Goal: Task Accomplishment & Management: Manage account settings

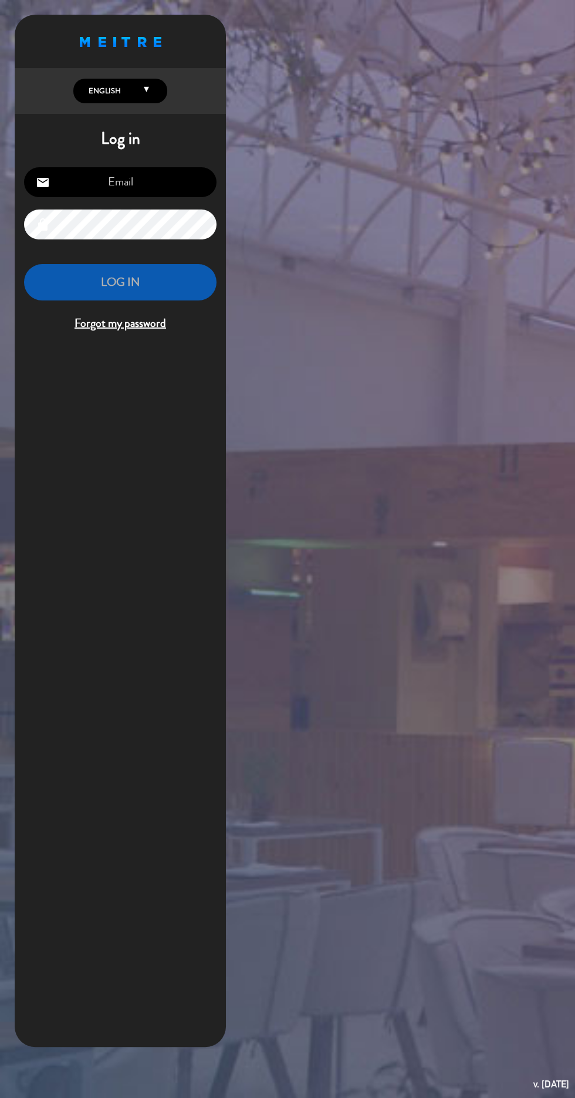
click at [103, 185] on input "email" at bounding box center [120, 182] width 193 height 30
type input "[EMAIL_ADDRESS][DOMAIN_NAME]"
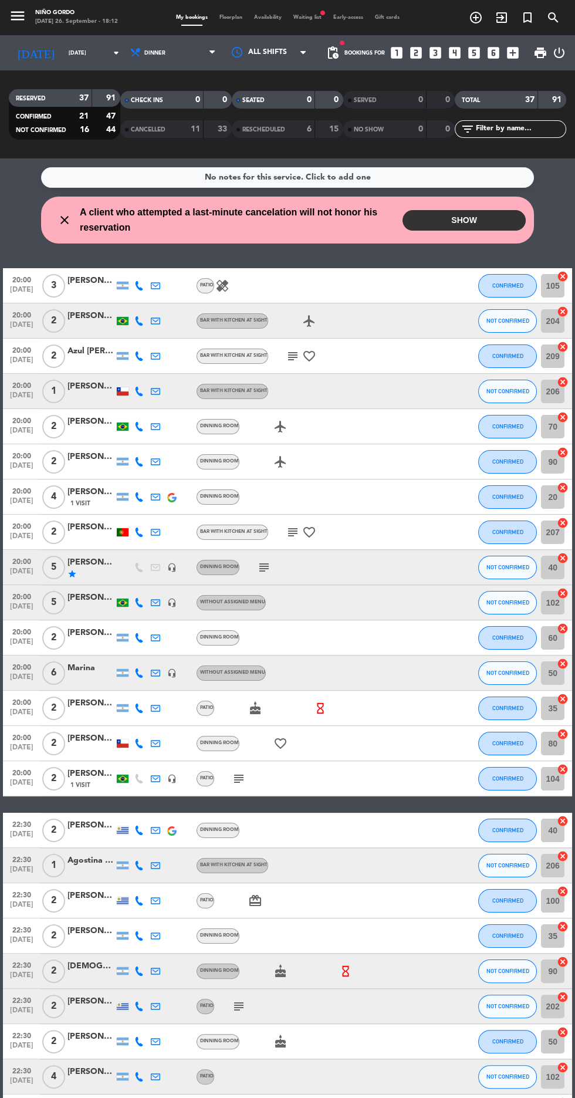
click at [492, 223] on button "SHOW" at bounding box center [464, 220] width 123 height 21
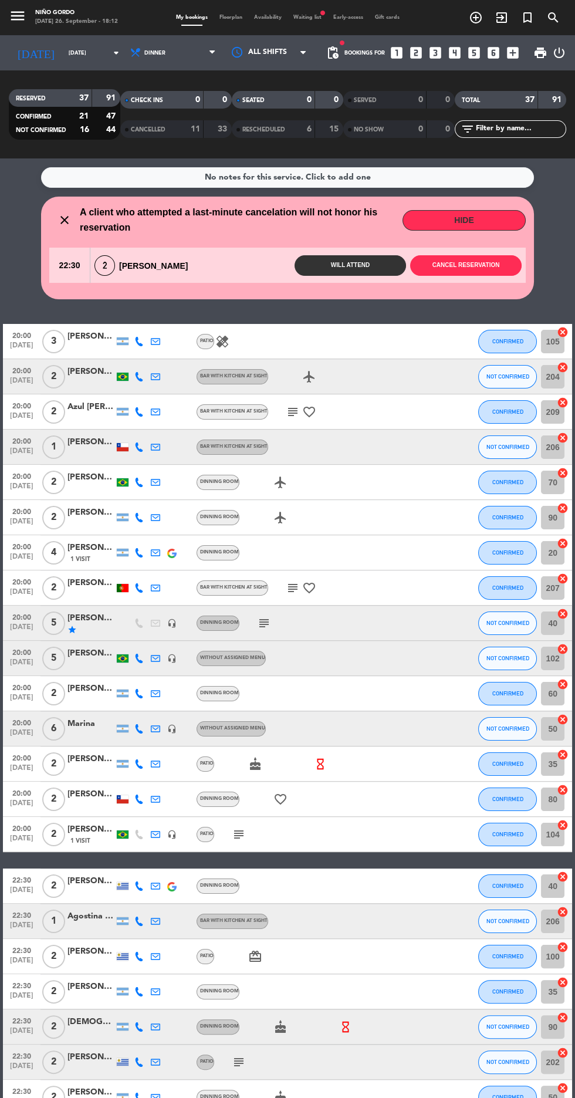
click at [464, 280] on div "22:30 2 [PERSON_NAME] Will attend Cancel reservation" at bounding box center [287, 265] width 477 height 35
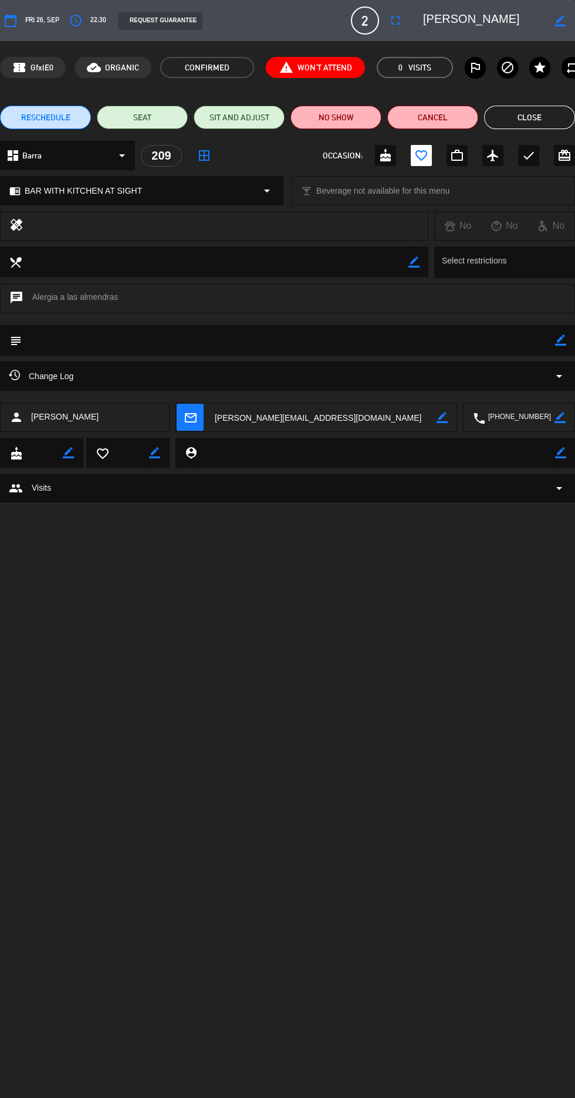
click at [426, 150] on icon "favorite_border" at bounding box center [421, 155] width 14 height 14
click at [455, 114] on button "Cancel" at bounding box center [432, 117] width 91 height 23
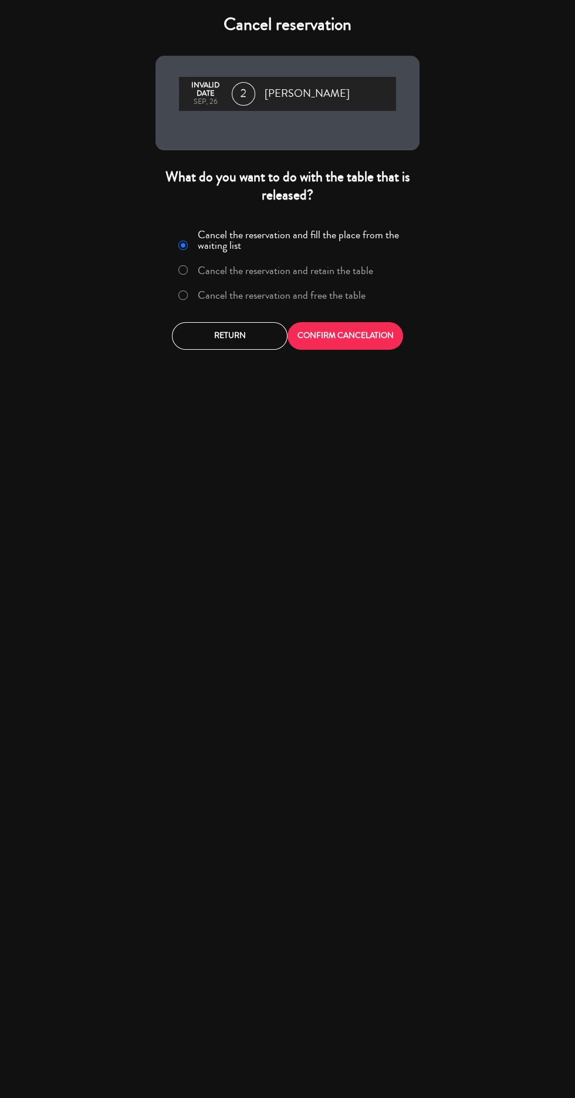
click at [360, 300] on label "Cancel the reservation and free the table" at bounding box center [282, 295] width 168 height 11
click at [373, 339] on button "CONFIRM CANCELATION" at bounding box center [346, 336] width 116 height 28
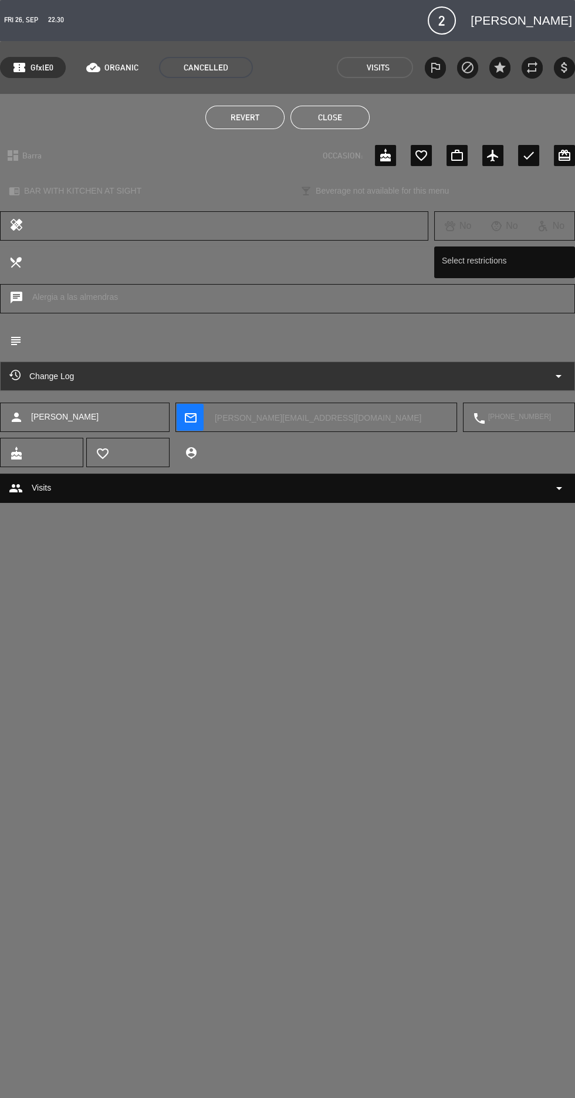
click at [309, 123] on button "Close" at bounding box center [330, 117] width 79 height 23
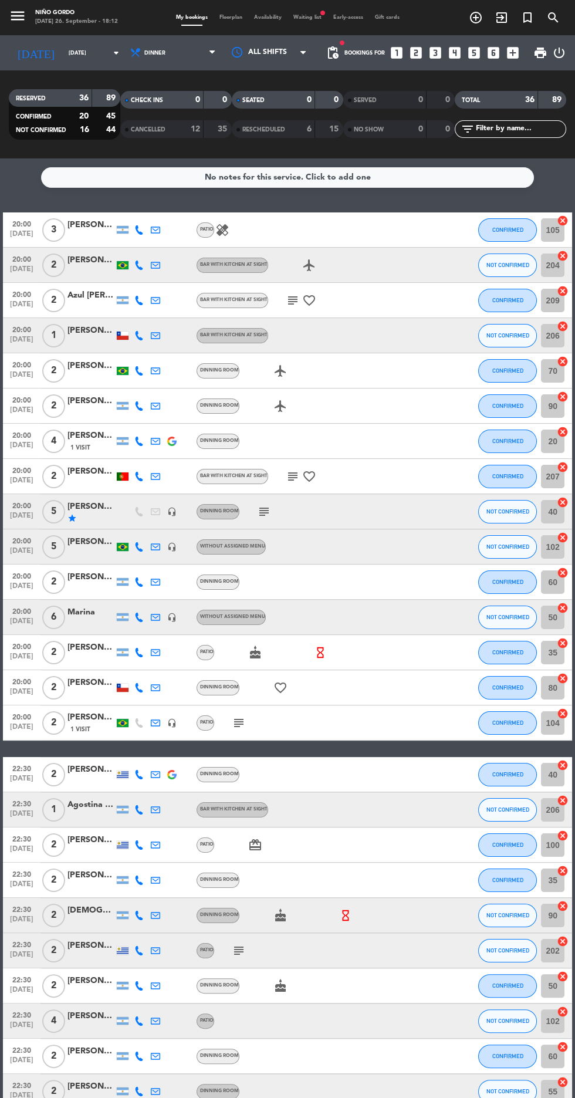
click at [236, 18] on span "Floorplan" at bounding box center [231, 17] width 35 height 5
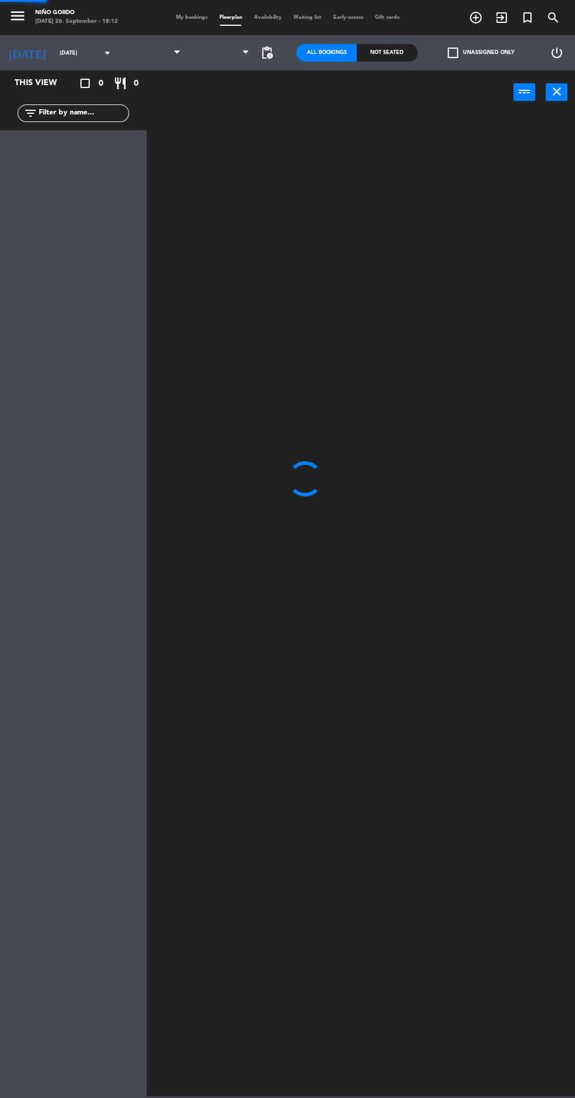
click at [238, 18] on span "Floorplan" at bounding box center [231, 17] width 35 height 5
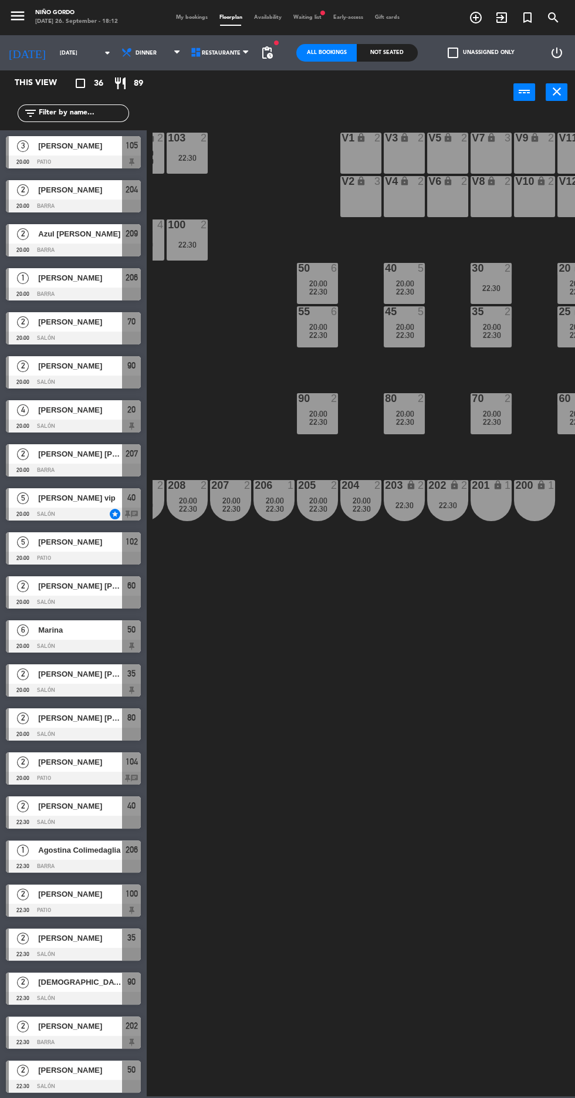
scroll to position [0, 89]
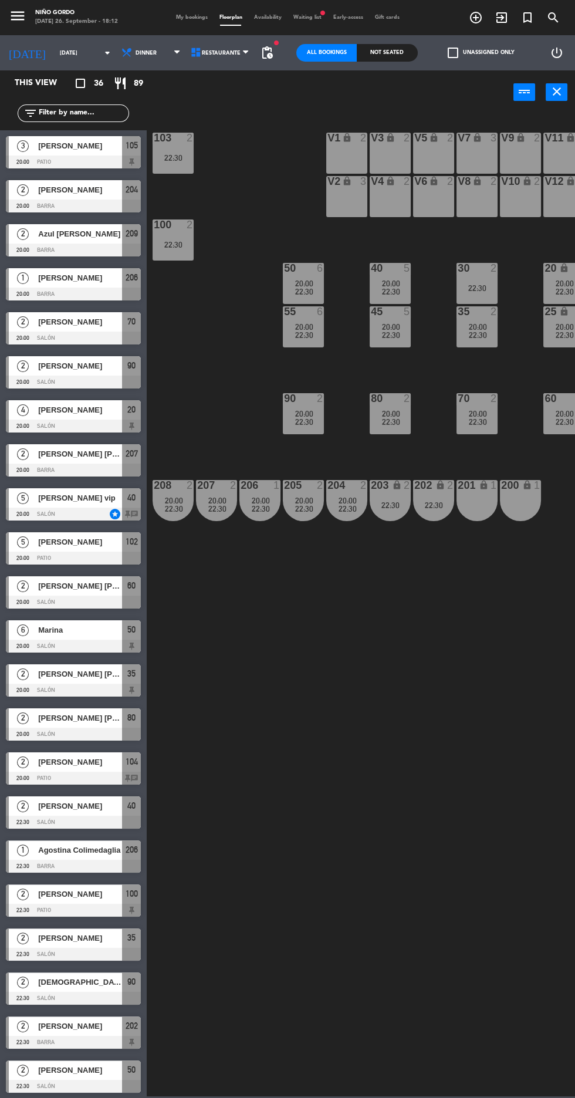
click at [545, 268] on div "20" at bounding box center [545, 268] width 1 height 11
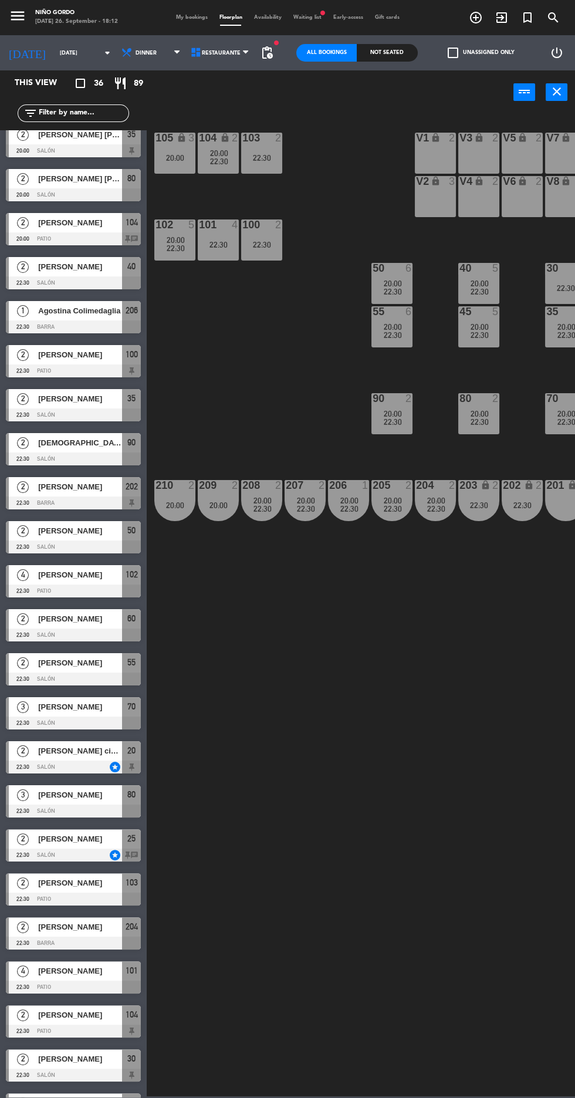
scroll to position [617, 0]
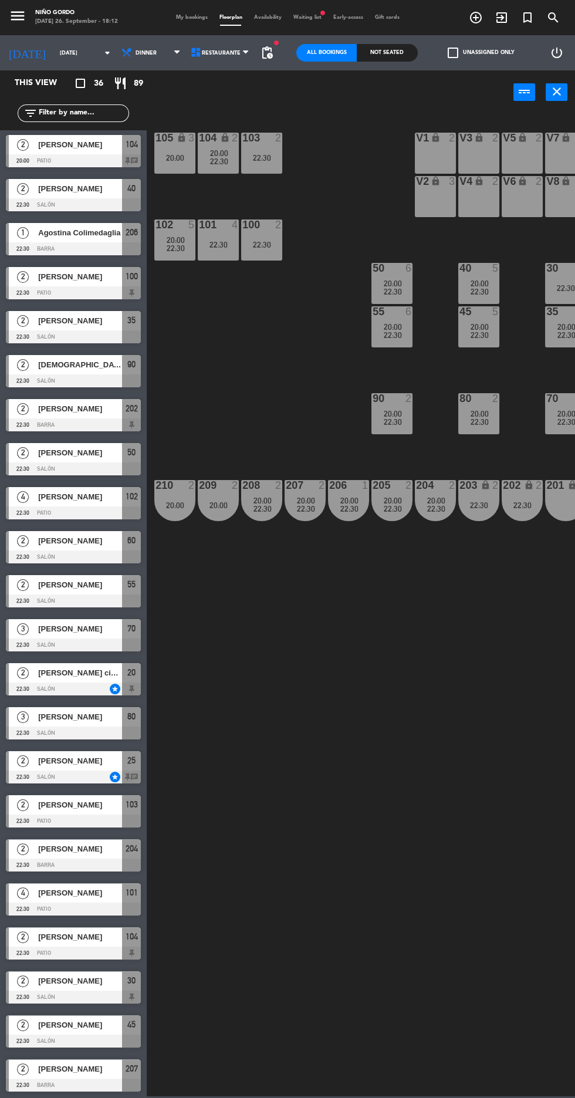
click at [96, 688] on div at bounding box center [73, 689] width 135 height 13
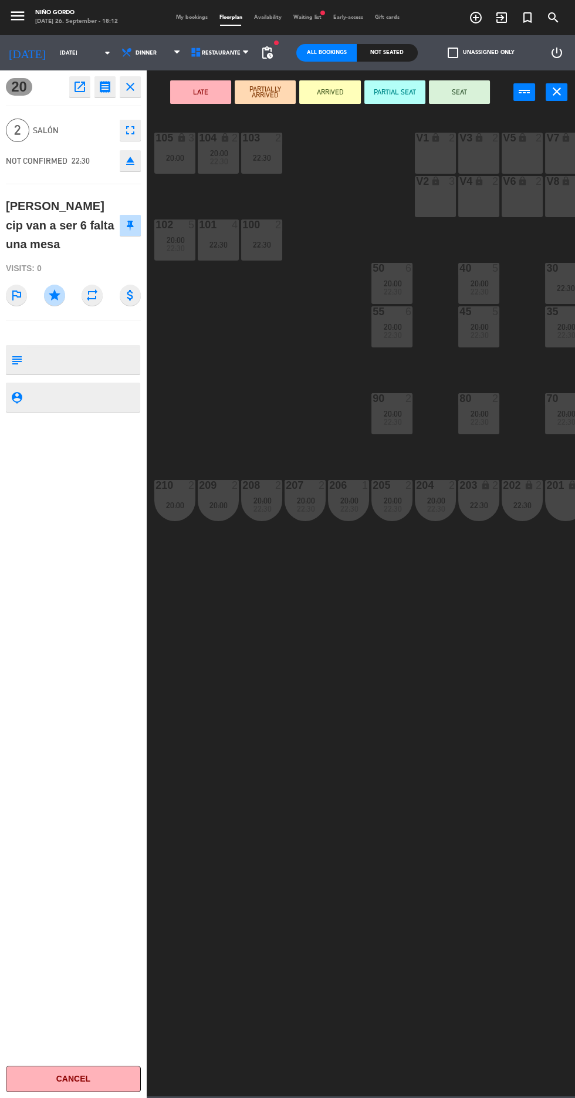
click at [175, 157] on div "20:00" at bounding box center [174, 158] width 41 height 8
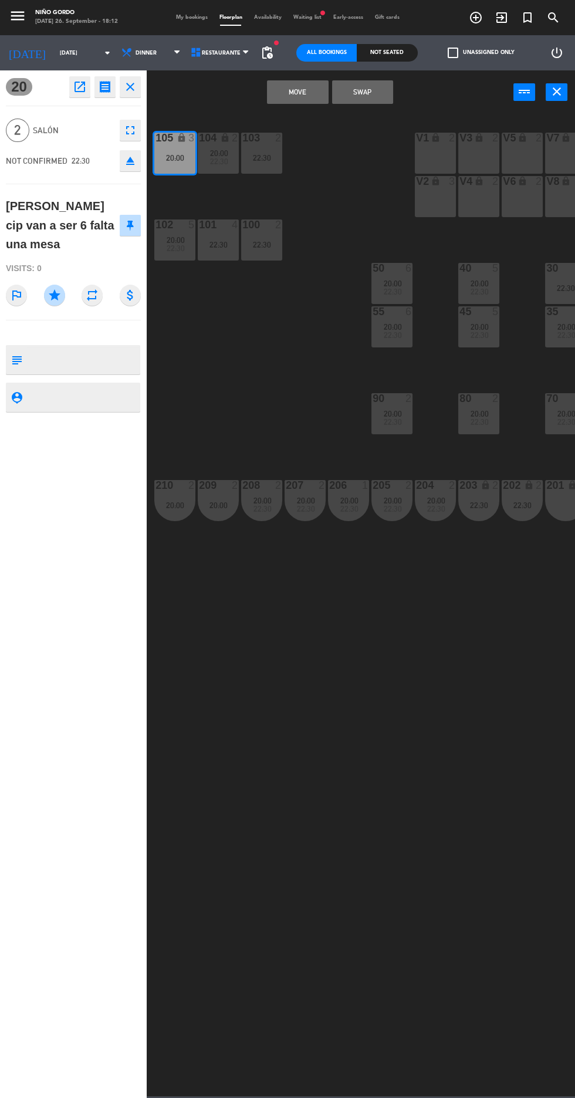
click at [298, 92] on button "Move" at bounding box center [297, 91] width 61 height 23
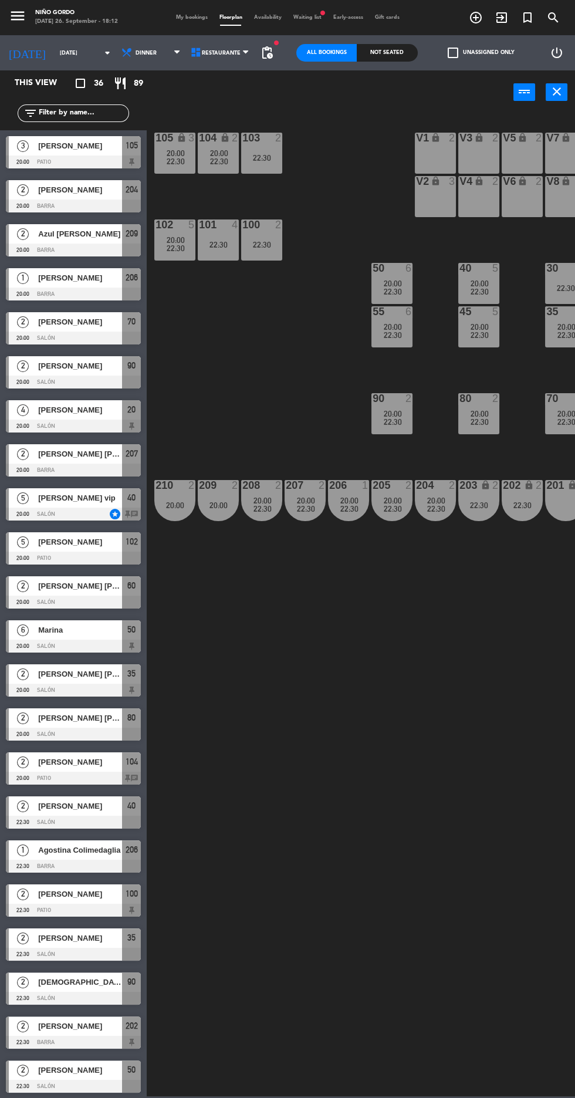
scroll to position [119, 0]
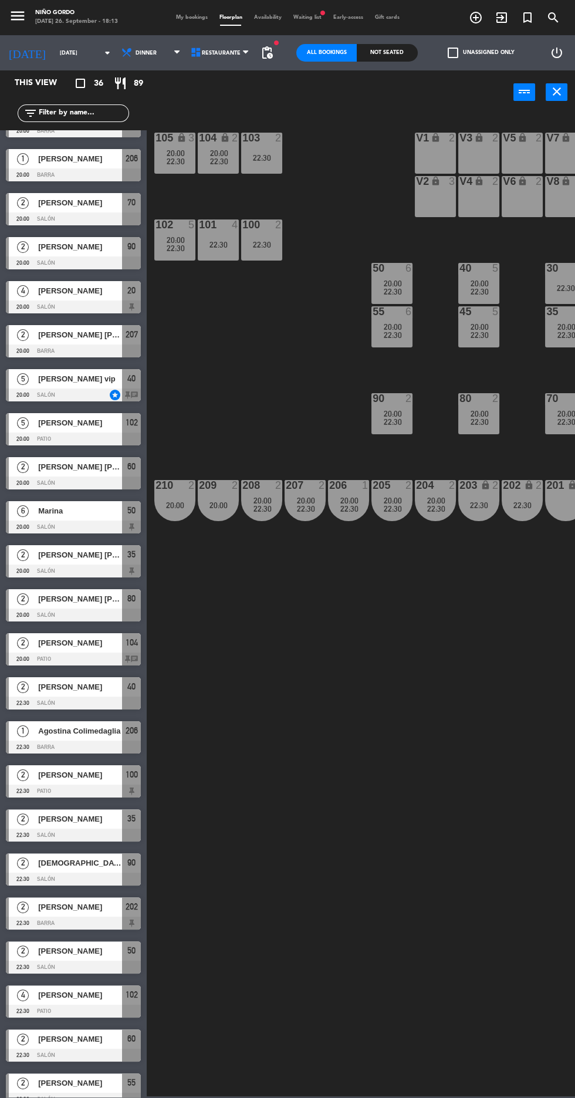
click at [170, 167] on div "105 lock 3 20:00 22:30" at bounding box center [174, 153] width 41 height 41
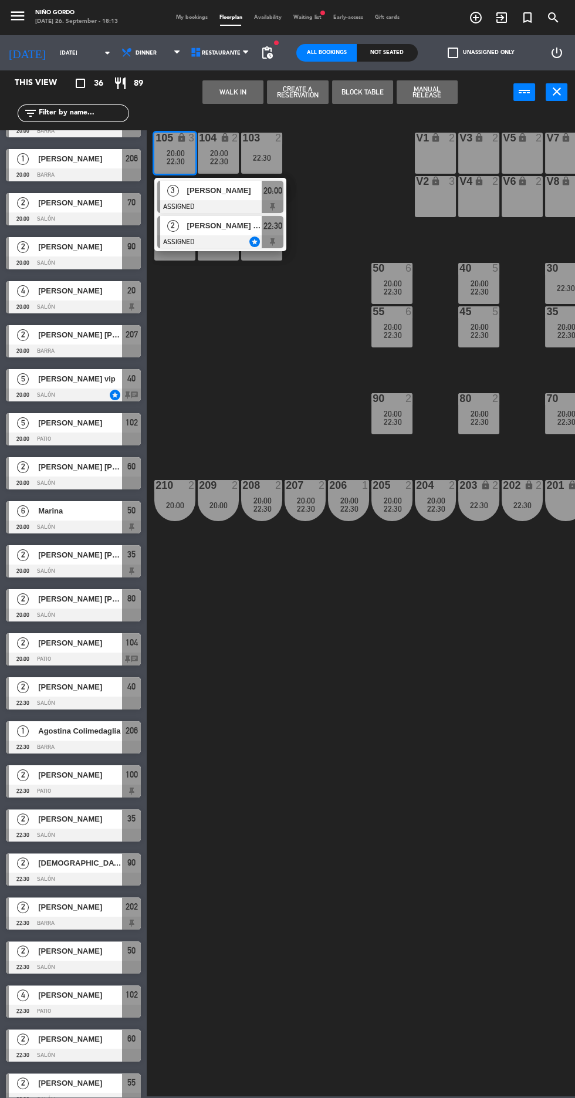
click at [242, 232] on span "[PERSON_NAME] cip van a ser 6 falta una mesa" at bounding box center [224, 226] width 75 height 12
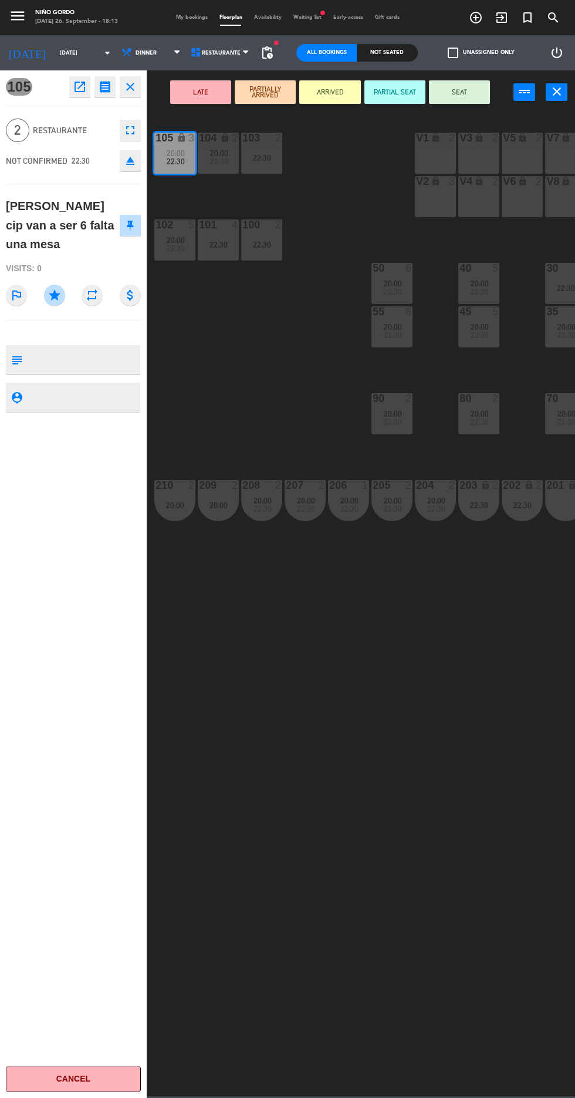
click at [134, 123] on icon "fullscreen" at bounding box center [130, 130] width 14 height 14
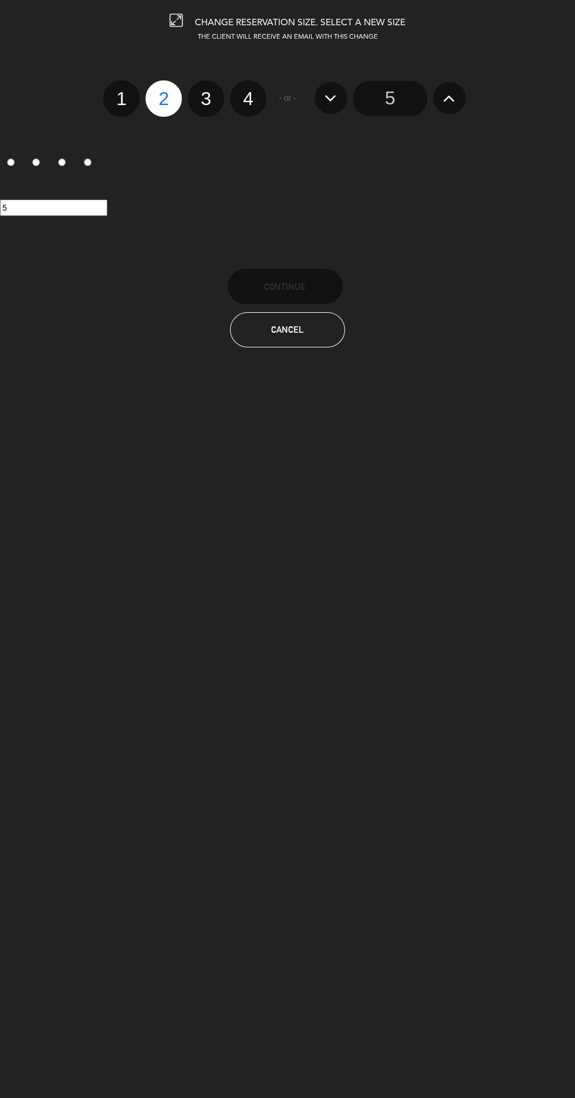
click at [442, 107] on button at bounding box center [449, 98] width 33 height 32
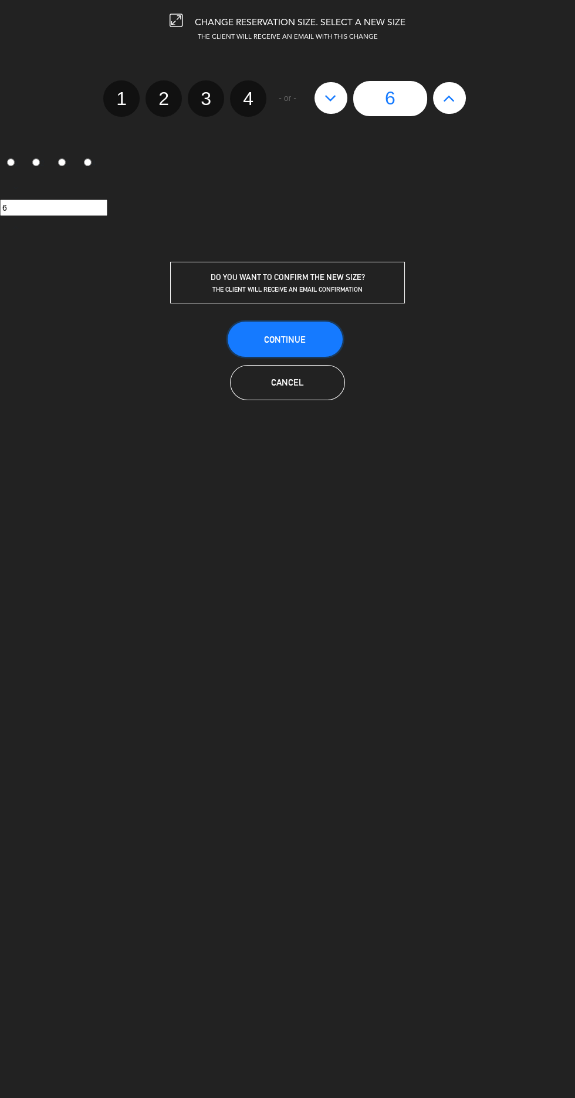
click at [290, 338] on span "Continue" at bounding box center [285, 340] width 42 height 10
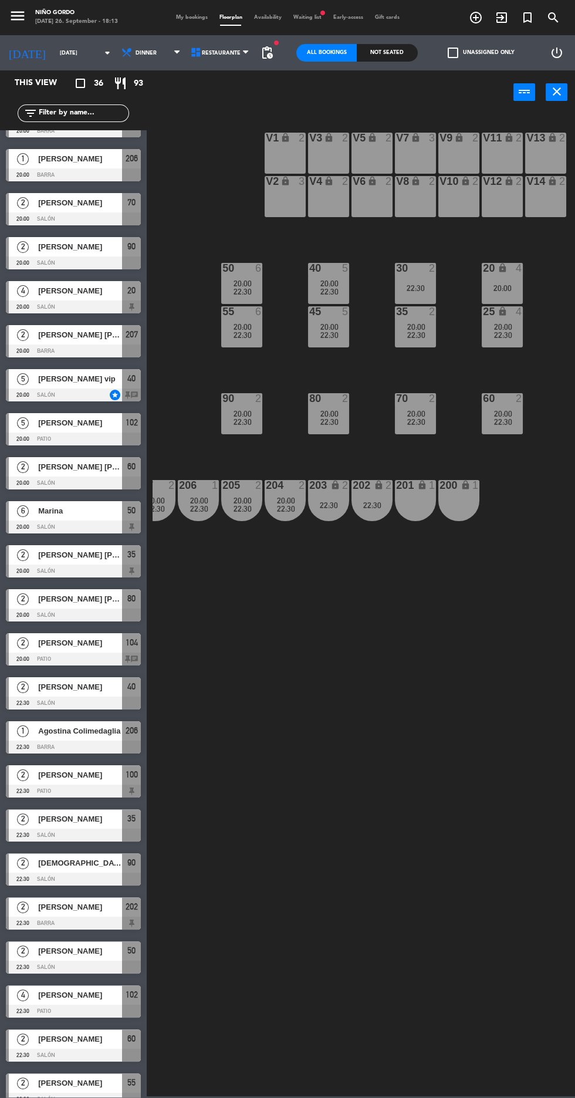
scroll to position [0, 0]
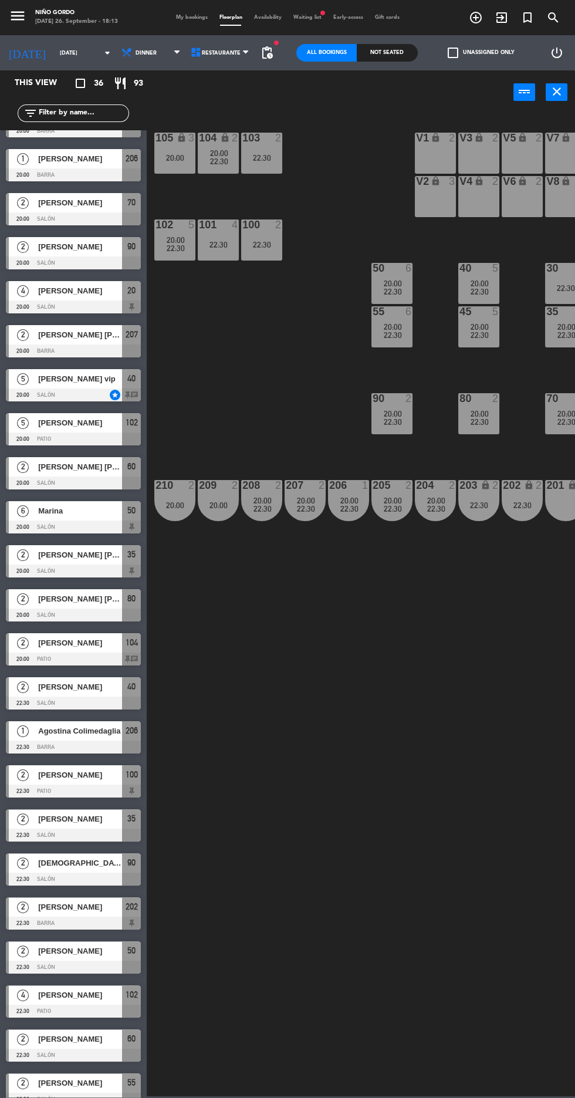
click at [474, 52] on label "check_box_outline_blank Unassigned only" at bounding box center [481, 53] width 67 height 11
click at [481, 53] on input "check_box_outline_blank Unassigned only" at bounding box center [481, 53] width 0 height 0
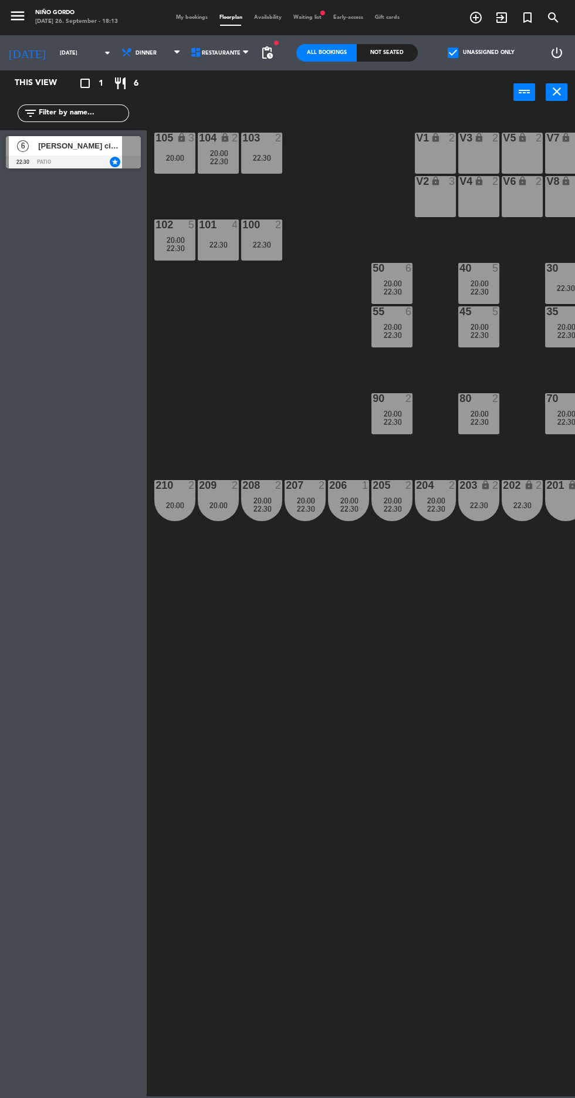
click at [82, 161] on div at bounding box center [73, 162] width 135 height 13
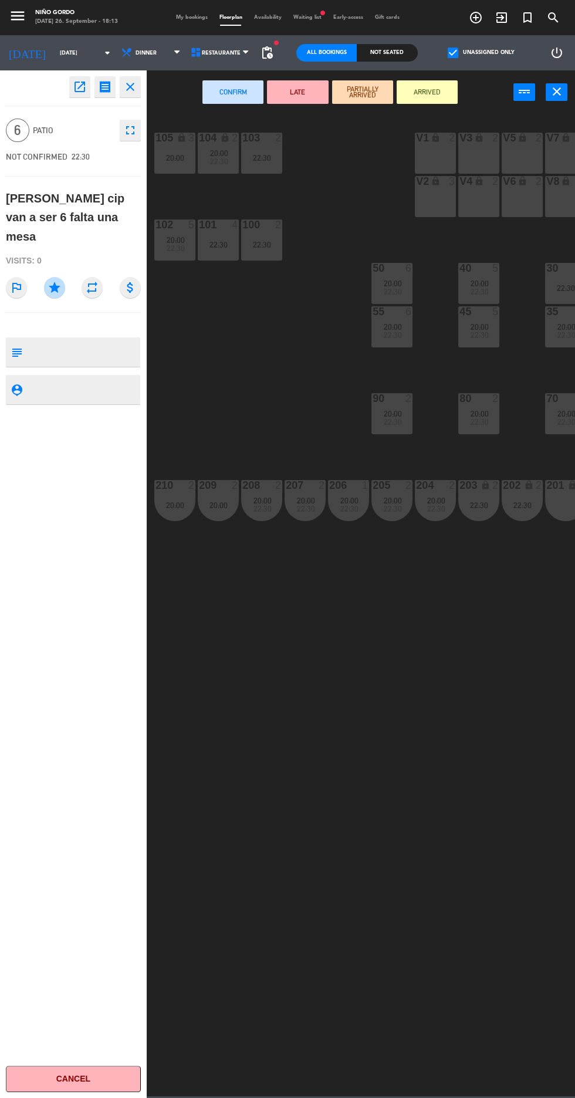
click at [164, 160] on div "20:00" at bounding box center [174, 158] width 41 height 8
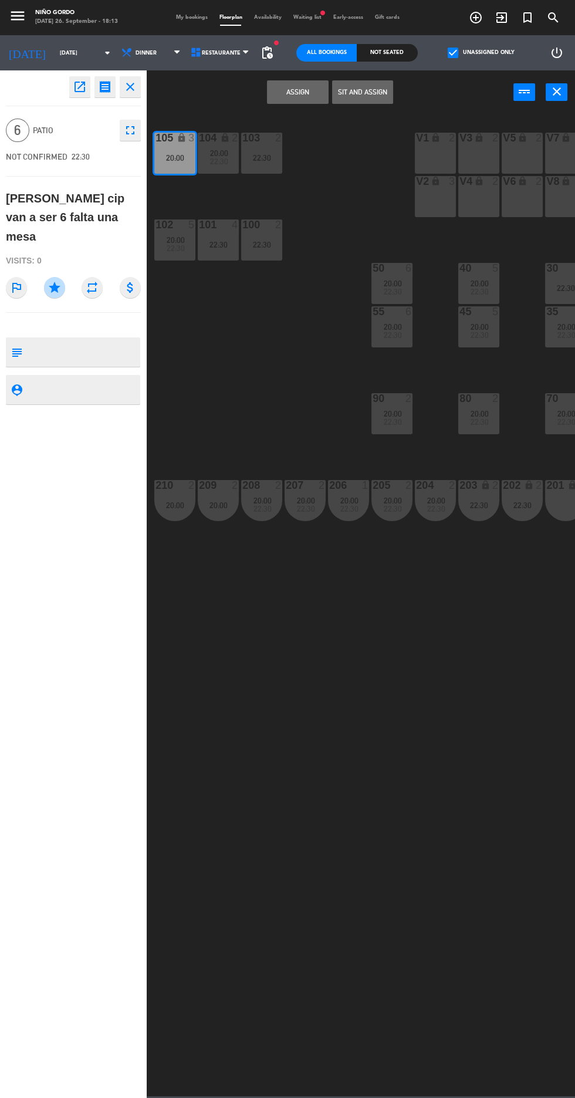
click at [308, 102] on button "Assign" at bounding box center [297, 91] width 61 height 23
